Goal: Navigation & Orientation: Find specific page/section

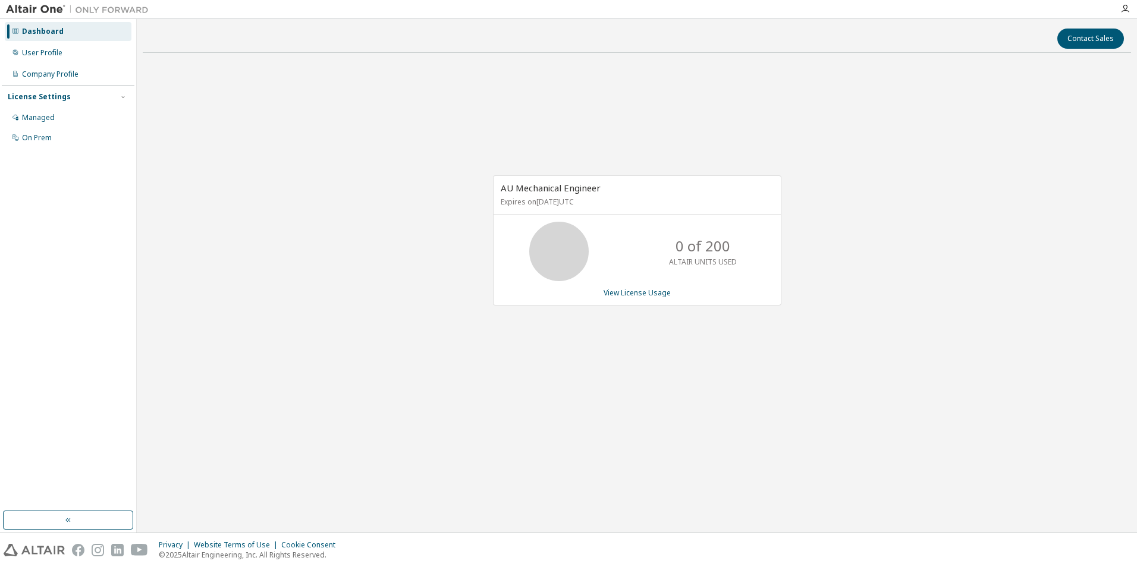
click at [581, 411] on div "AU Mechanical Engineer Expires on November 1, 2025 UTC 0 of 200 ALTAIR UNITS US…" at bounding box center [637, 246] width 988 height 369
